Goal: Information Seeking & Learning: Learn about a topic

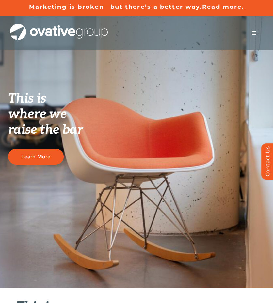
click at [258, 37] on button "Toggle Navigation" at bounding box center [253, 32] width 18 height 13
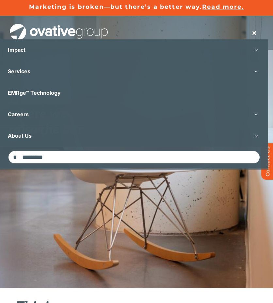
click at [218, 8] on span "Read more." at bounding box center [223, 6] width 42 height 7
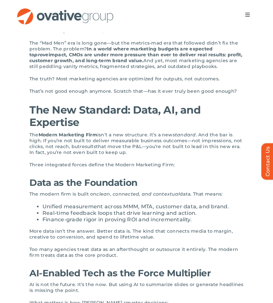
scroll to position [277, 0]
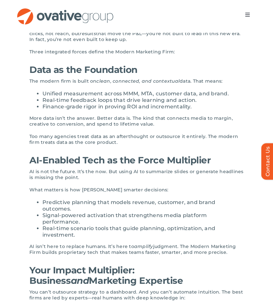
click at [67, 16] on img "OG_Full_horizontal_RGB" at bounding box center [65, 16] width 98 height 17
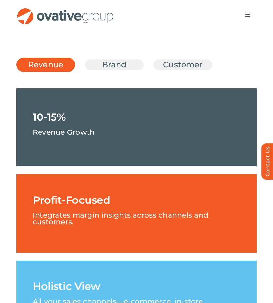
scroll to position [1169, 0]
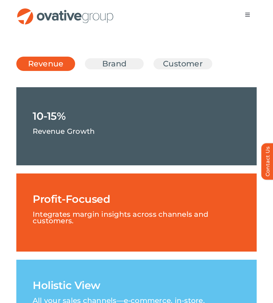
click at [81, 281] on h1 "Holistic View" at bounding box center [66, 286] width 67 height 10
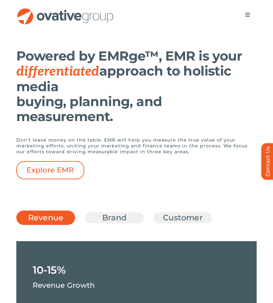
scroll to position [1015, 0]
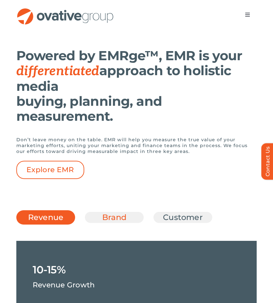
click at [124, 212] on link "Brand" at bounding box center [114, 217] width 42 height 11
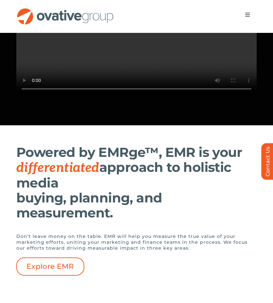
scroll to position [947, 0]
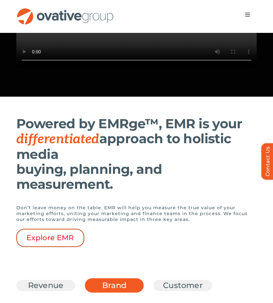
click at [60, 234] on span "Explore EMR" at bounding box center [50, 238] width 48 height 8
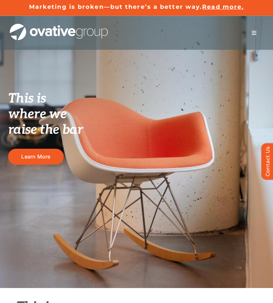
click at [252, 36] on button "Toggle Navigation" at bounding box center [253, 32] width 18 height 13
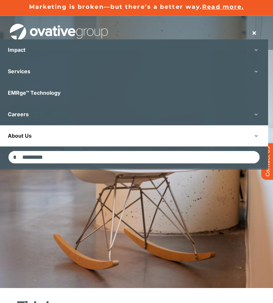
click at [48, 134] on link "About Us" at bounding box center [134, 135] width 268 height 21
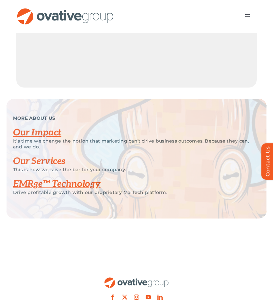
scroll to position [1287, 0]
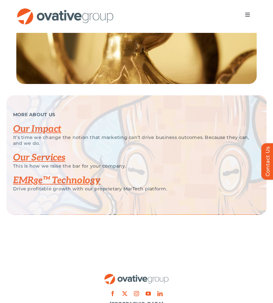
click at [52, 135] on link "Our Impact" at bounding box center [37, 129] width 48 height 11
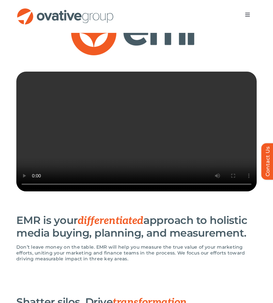
scroll to position [133, 0]
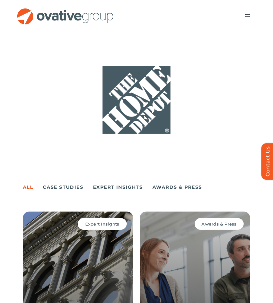
scroll to position [440, 0]
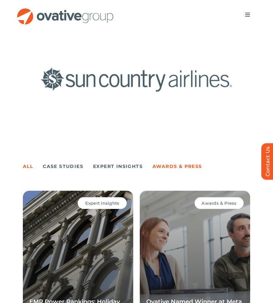
click at [170, 162] on link "Awards & Press" at bounding box center [177, 166] width 50 height 9
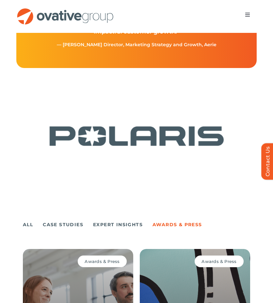
scroll to position [383, 0]
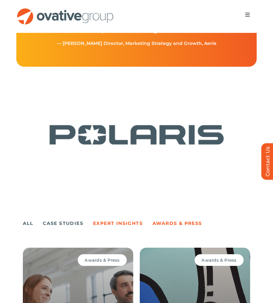
click at [125, 220] on link "Expert Insights" at bounding box center [118, 223] width 50 height 9
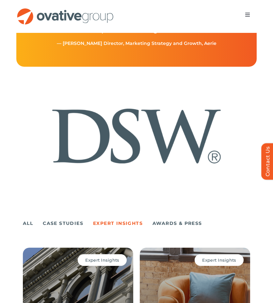
click at [171, 217] on ul "All Case Studies Expert Insights Awards & Press" at bounding box center [136, 223] width 227 height 13
click at [170, 219] on link "Awards & Press" at bounding box center [177, 223] width 50 height 9
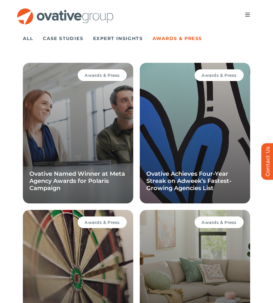
scroll to position [422, 0]
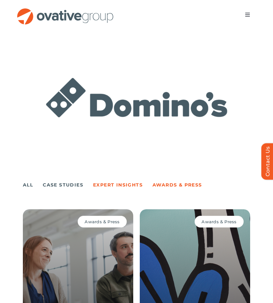
click at [129, 181] on link "Expert Insights" at bounding box center [118, 185] width 50 height 9
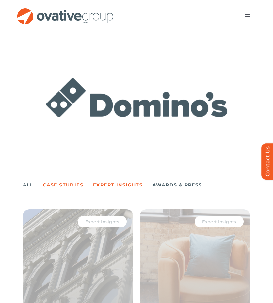
click at [68, 181] on link "Case Studies" at bounding box center [63, 185] width 40 height 9
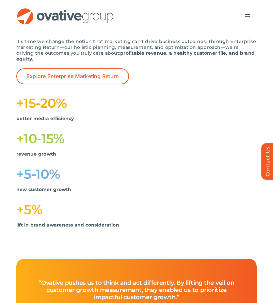
scroll to position [0, 0]
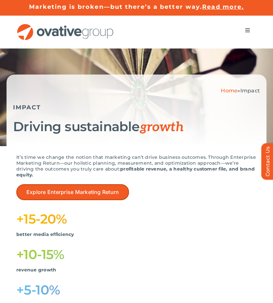
click at [83, 189] on span "Explore Enterprise Marketing Return" at bounding box center [72, 192] width 92 height 6
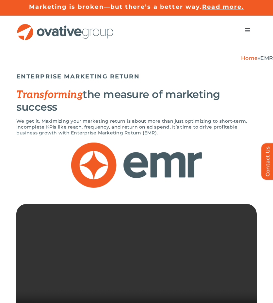
click at [254, 27] on button "Toggle Navigation" at bounding box center [247, 30] width 18 height 13
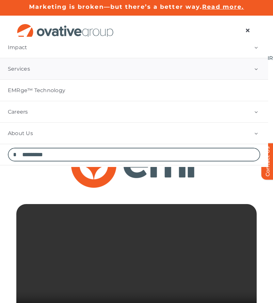
click at [37, 71] on link "Services" at bounding box center [134, 68] width 268 height 21
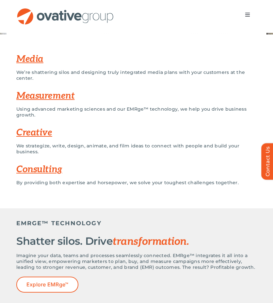
scroll to position [125, 0]
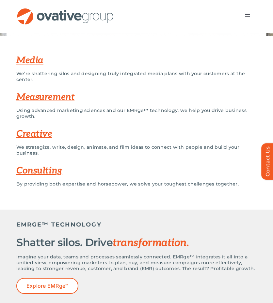
click at [245, 19] on button "Toggle Navigation" at bounding box center [247, 14] width 18 height 13
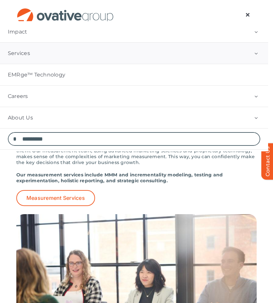
scroll to position [759, 0]
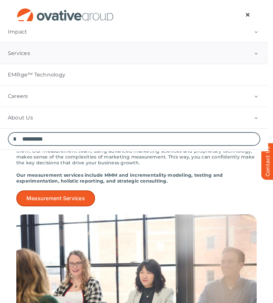
click at [83, 197] on span "Measurement Services" at bounding box center [55, 199] width 58 height 6
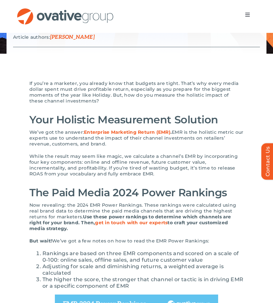
scroll to position [123, 0]
